Goal: Transaction & Acquisition: Purchase product/service

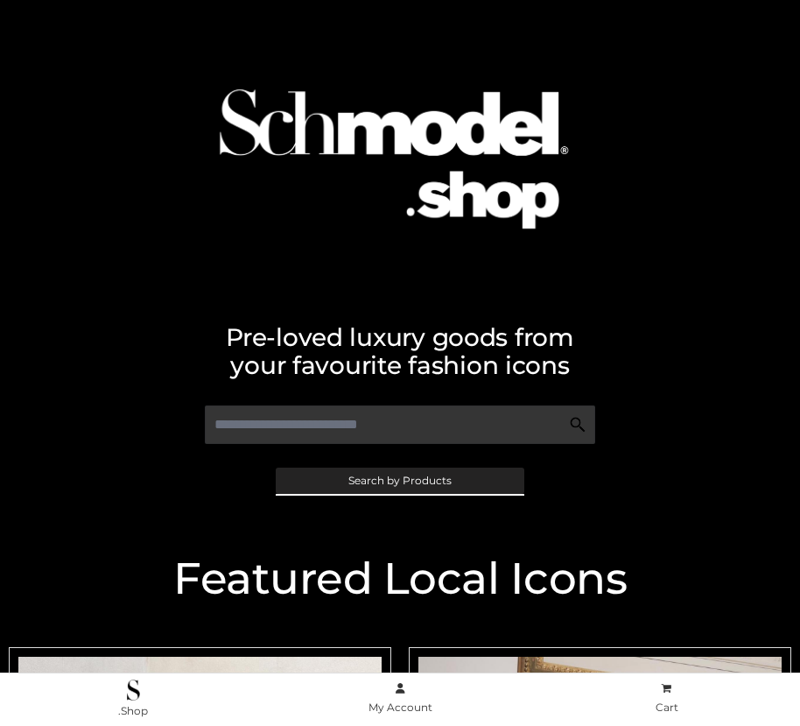
click at [399, 480] on span "Search by Products" at bounding box center [399, 480] width 103 height 11
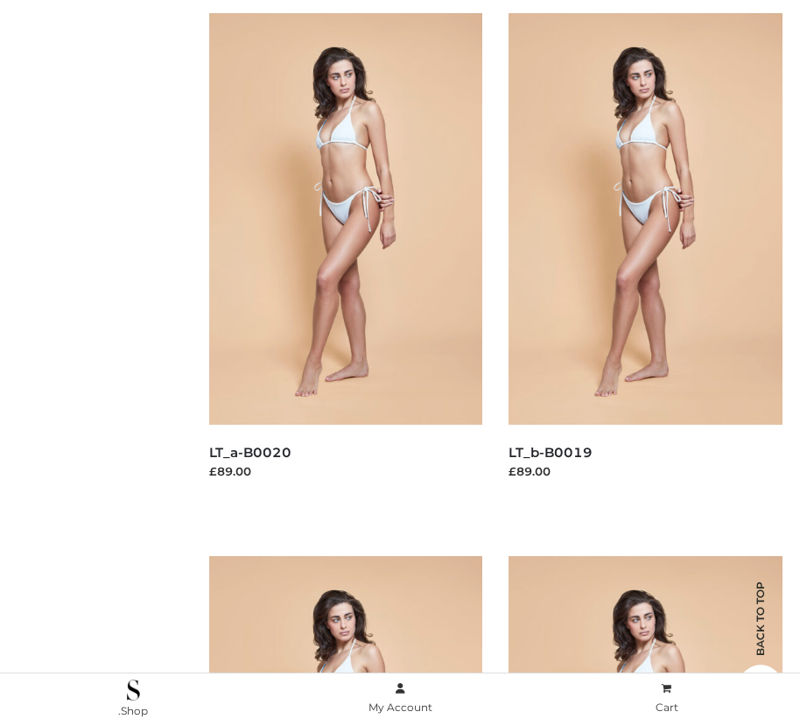
scroll to position [176, 0]
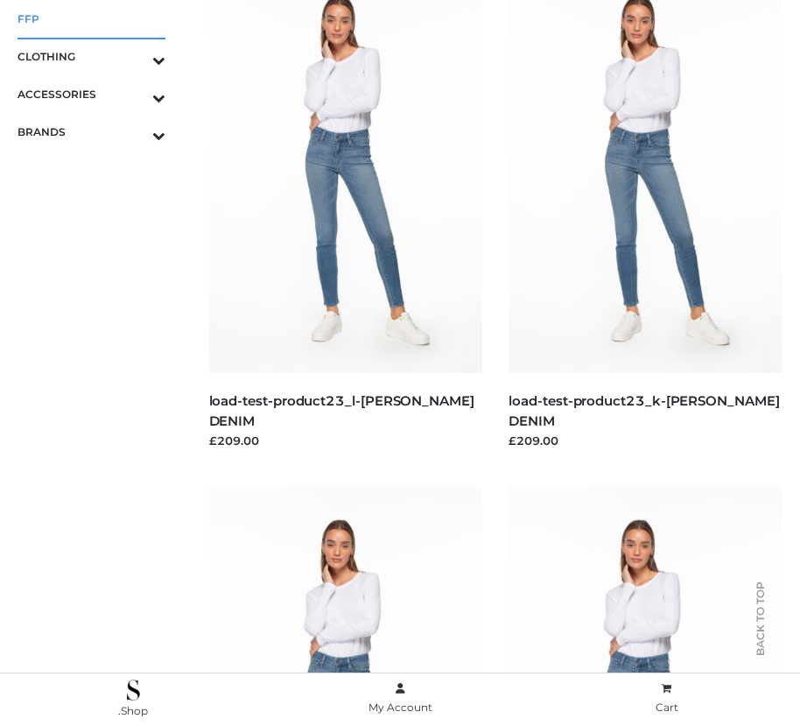
click at [91, 18] on span "FFP" at bounding box center [92, 19] width 148 height 20
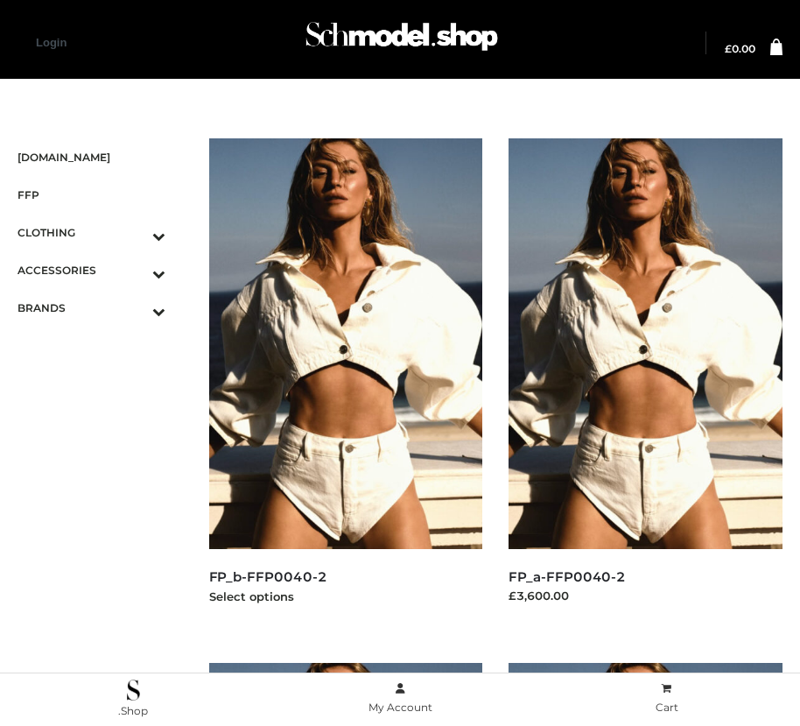
click at [345, 383] on img at bounding box center [346, 343] width 274 height 411
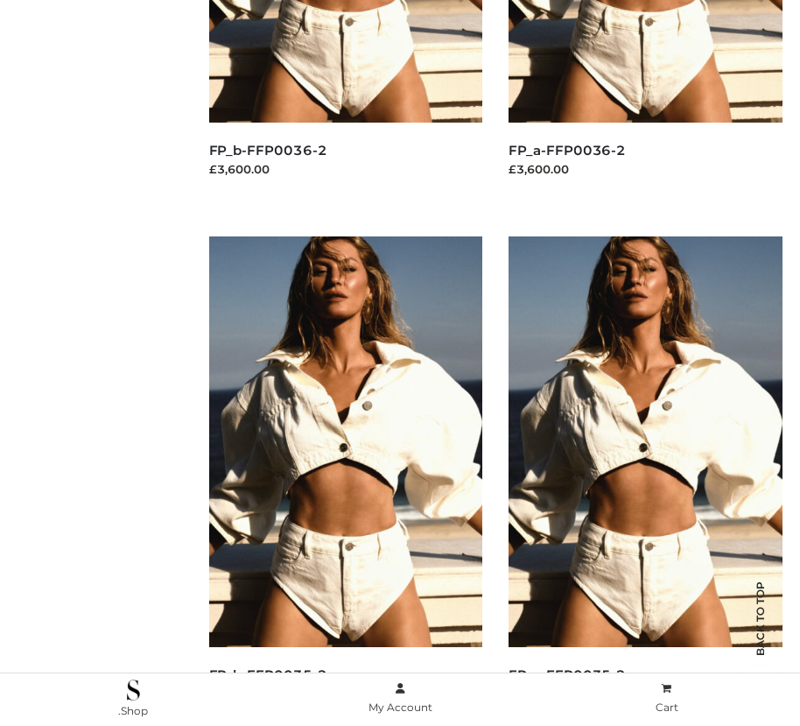
click at [645, 481] on img at bounding box center [646, 441] width 274 height 411
